Goal: Transaction & Acquisition: Download file/media

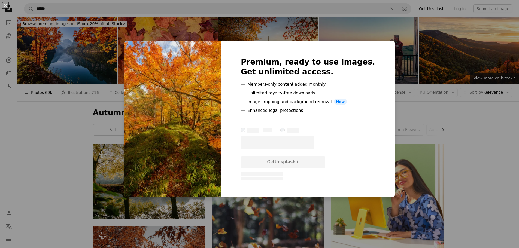
scroll to position [218, 0]
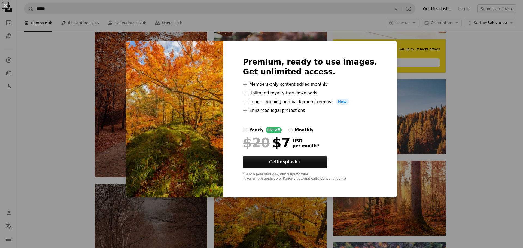
click at [45, 70] on div "An X shape Premium, ready to use images. Get unlimited access. A plus sign Memb…" at bounding box center [261, 124] width 523 height 248
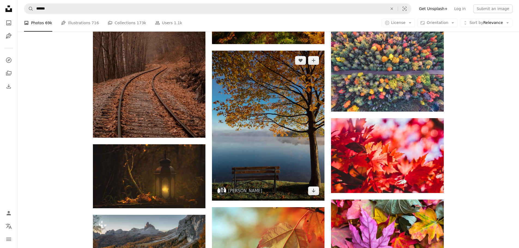
scroll to position [436, 0]
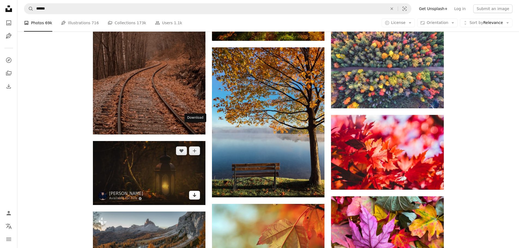
click at [193, 192] on icon "Arrow pointing down" at bounding box center [194, 195] width 4 height 7
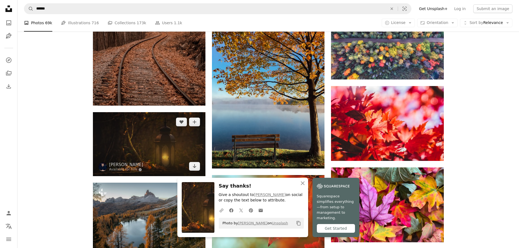
scroll to position [490, 0]
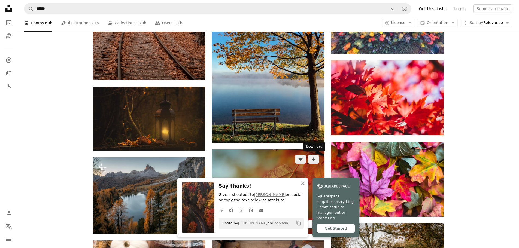
click at [315, 221] on icon "Arrow pointing down" at bounding box center [313, 224] width 4 height 7
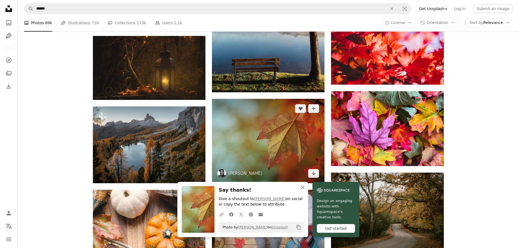
scroll to position [545, 0]
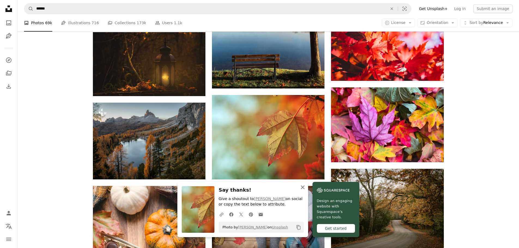
click at [306, 185] on icon "An X shape" at bounding box center [302, 187] width 7 height 7
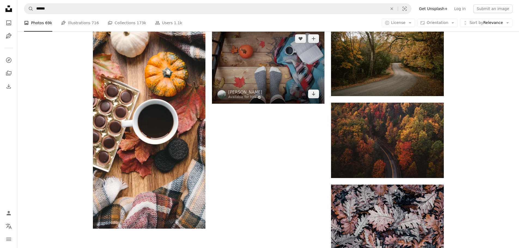
scroll to position [747, 0]
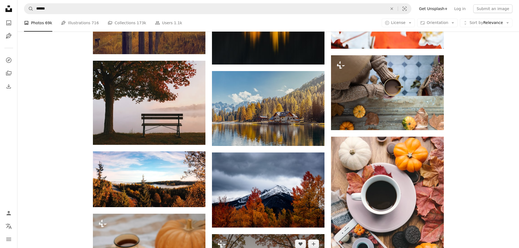
scroll to position [3879, 0]
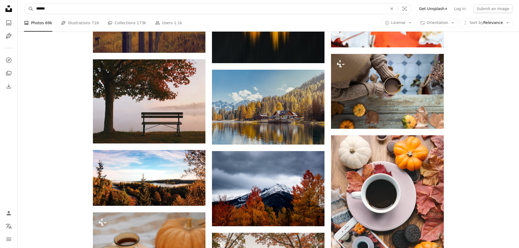
drag, startPoint x: 67, startPoint y: 8, endPoint x: 18, endPoint y: 12, distance: 49.7
click at [18, 12] on nav "A magnifying glass ****** An X shape Visual search Filters Get Unsplash+ Log in…" at bounding box center [267, 8] width 501 height 17
type input "*********"
click at [24, 4] on button "A magnifying glass" at bounding box center [28, 9] width 9 height 10
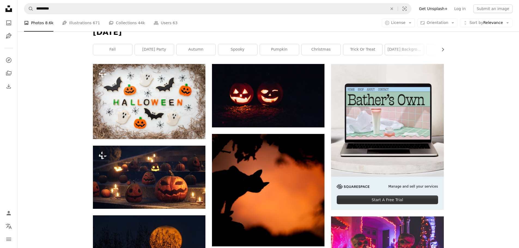
scroll to position [82, 0]
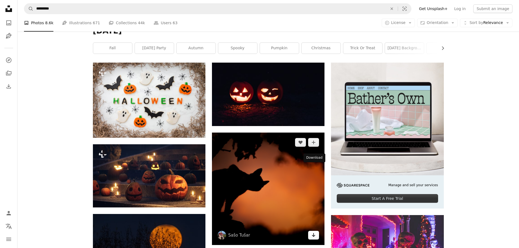
click at [313, 232] on icon "Arrow pointing down" at bounding box center [313, 235] width 4 height 7
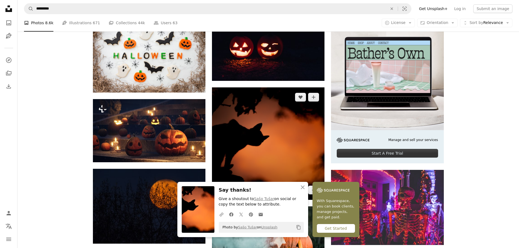
scroll to position [136, 0]
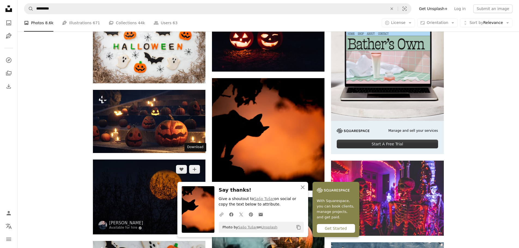
click at [194, 221] on icon "Arrow pointing down" at bounding box center [194, 224] width 4 height 7
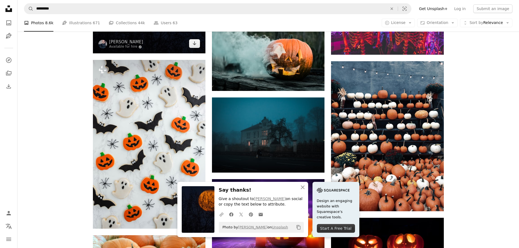
scroll to position [327, 0]
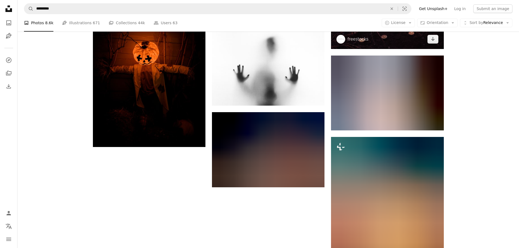
scroll to position [646, 0]
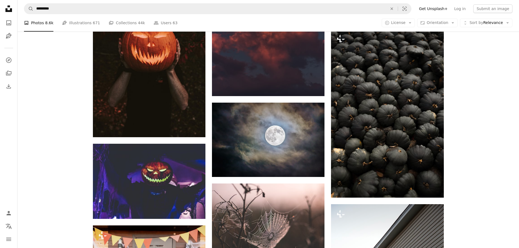
scroll to position [918, 0]
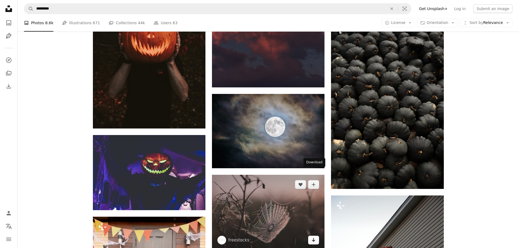
click at [312, 237] on icon "Arrow pointing down" at bounding box center [313, 240] width 4 height 7
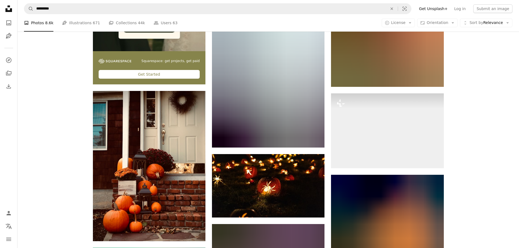
scroll to position [1381, 0]
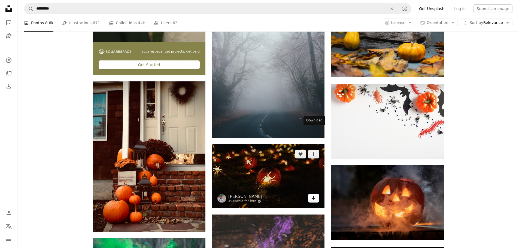
click at [314, 196] on icon "Download" at bounding box center [314, 198] width 4 height 4
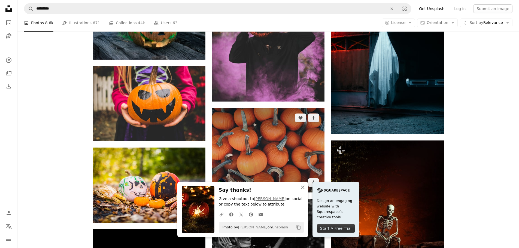
scroll to position [1599, 0]
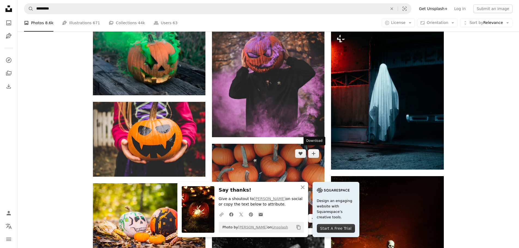
click at [312, 215] on icon "Arrow pointing down" at bounding box center [313, 218] width 4 height 7
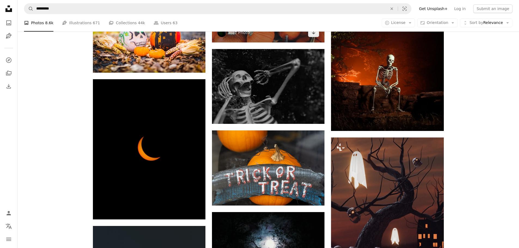
scroll to position [1790, 0]
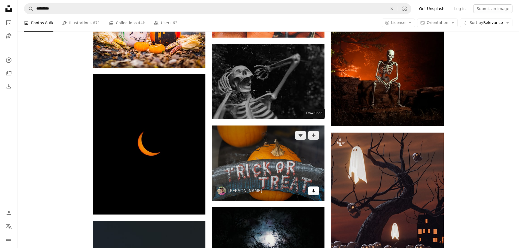
click at [316, 187] on link "Arrow pointing down" at bounding box center [313, 191] width 11 height 9
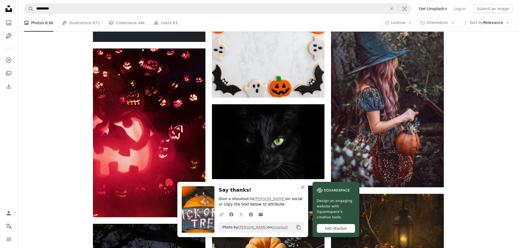
scroll to position [2144, 0]
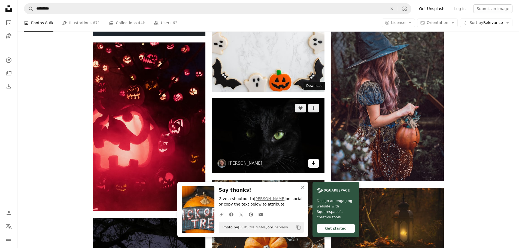
click at [314, 160] on icon "Arrow pointing down" at bounding box center [313, 163] width 4 height 7
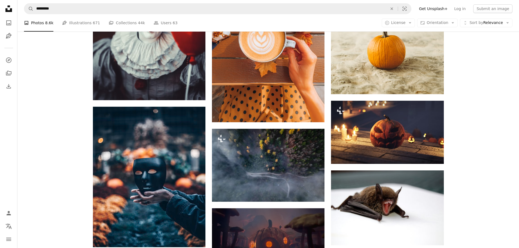
scroll to position [5875, 0]
